Goal: Communication & Community: Answer question/provide support

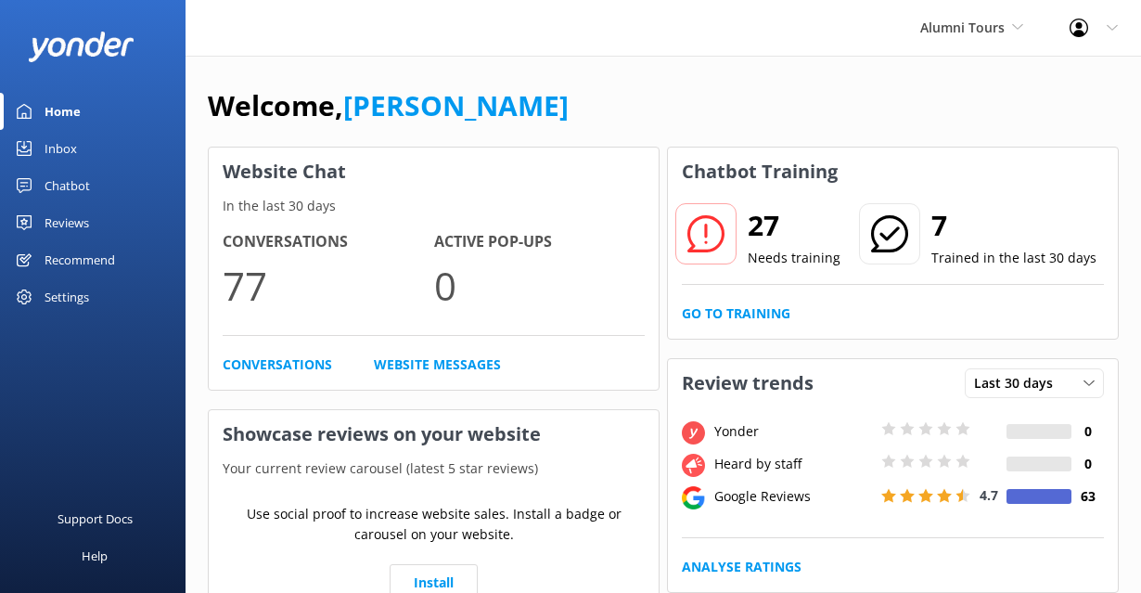
click at [60, 147] on div "Inbox" at bounding box center [61, 148] width 32 height 37
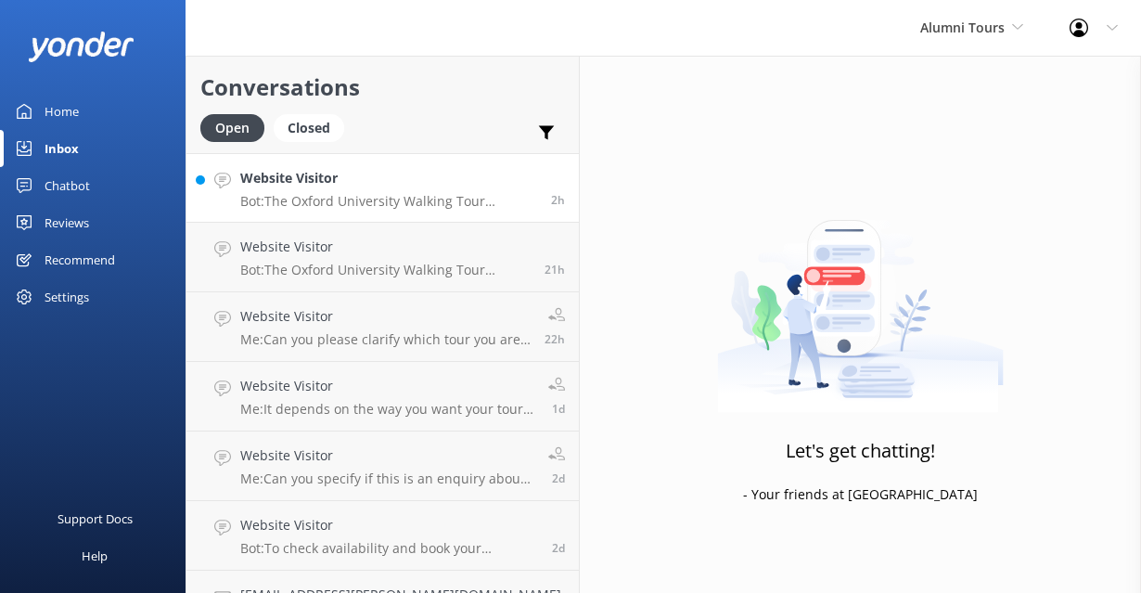
click at [385, 186] on h4 "Website Visitor" at bounding box center [388, 178] width 297 height 20
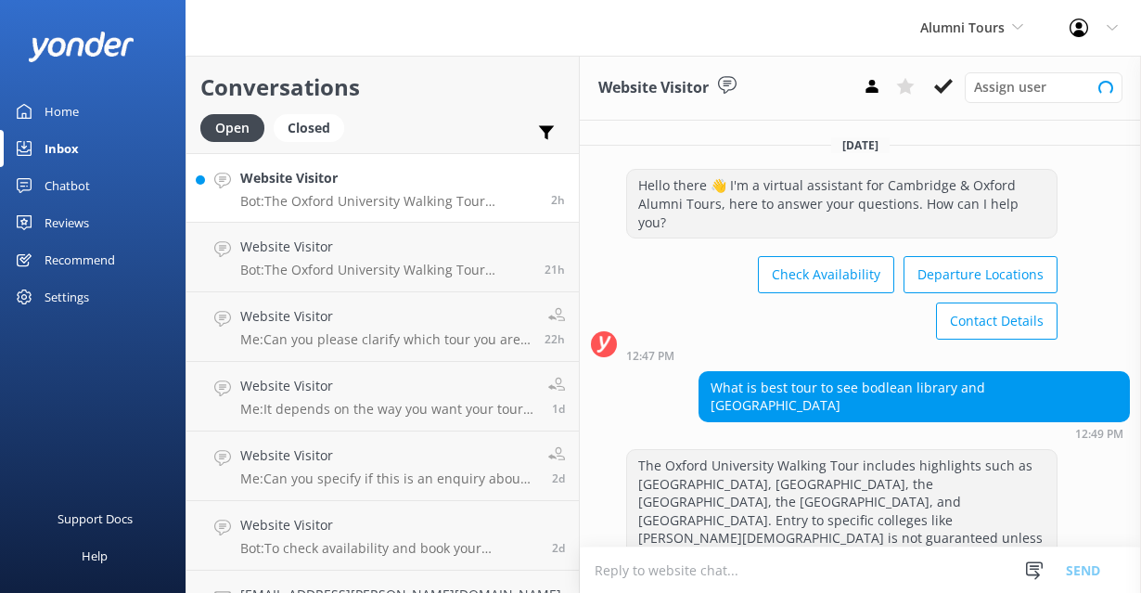
scroll to position [83, 0]
